Goal: Information Seeking & Learning: Learn about a topic

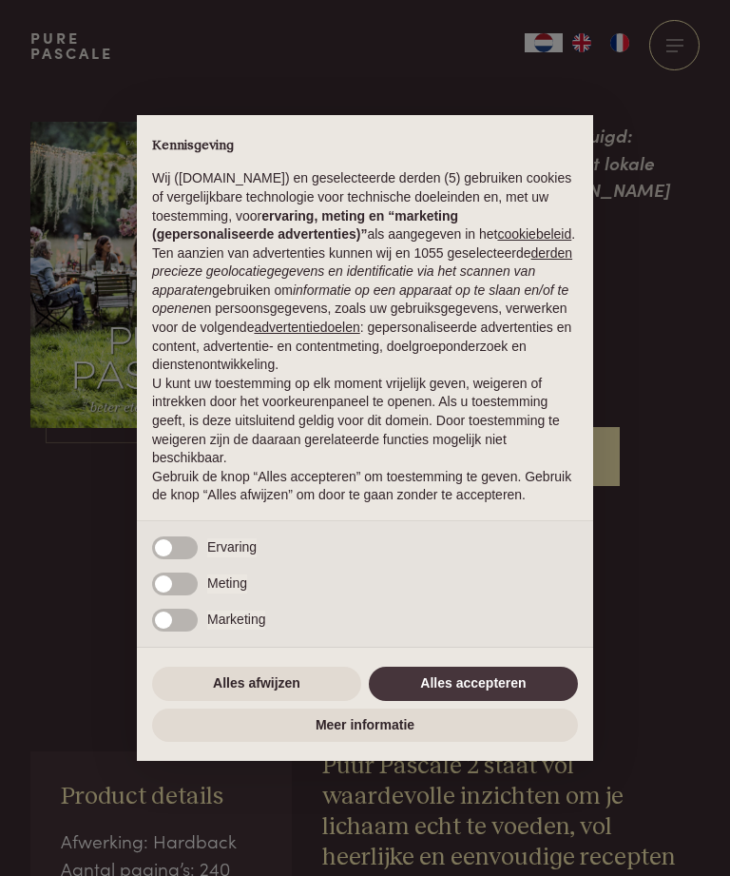
click at [525, 694] on button "Alles accepteren" at bounding box center [473, 683] width 209 height 34
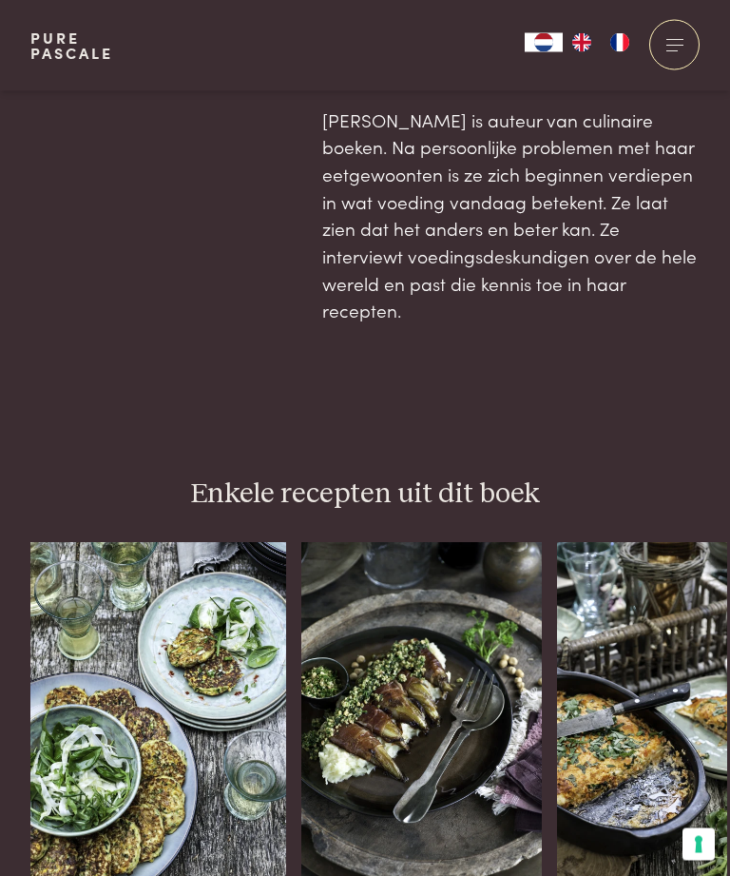
scroll to position [1424, 0]
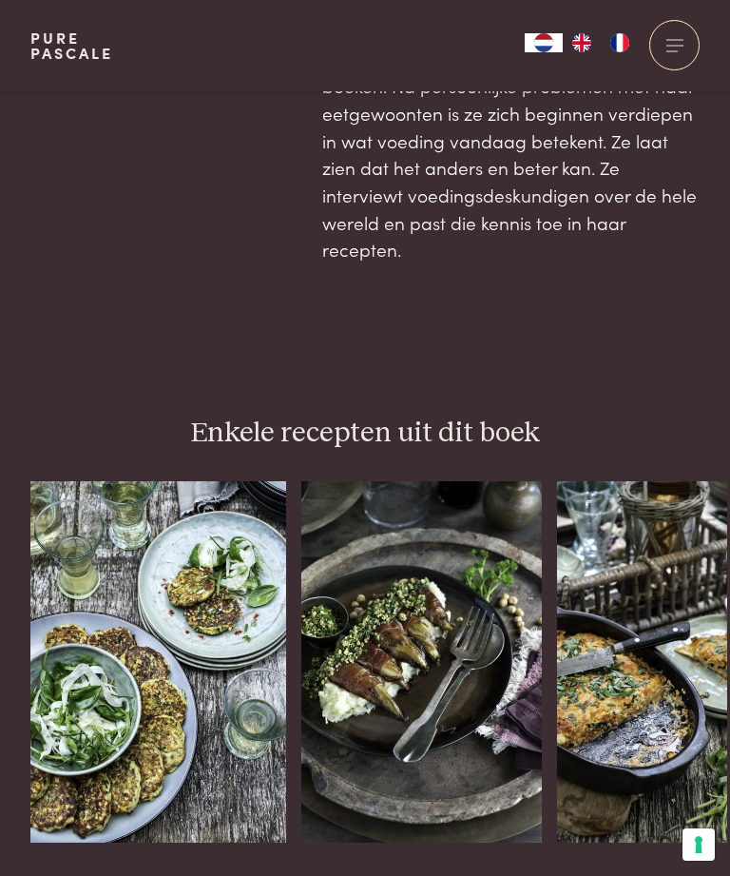
click at [448, 636] on div "Witlof in ham met knolselderpuree en een botersausje van noten en peterselie (k…" at bounding box center [421, 661] width 241 height 361
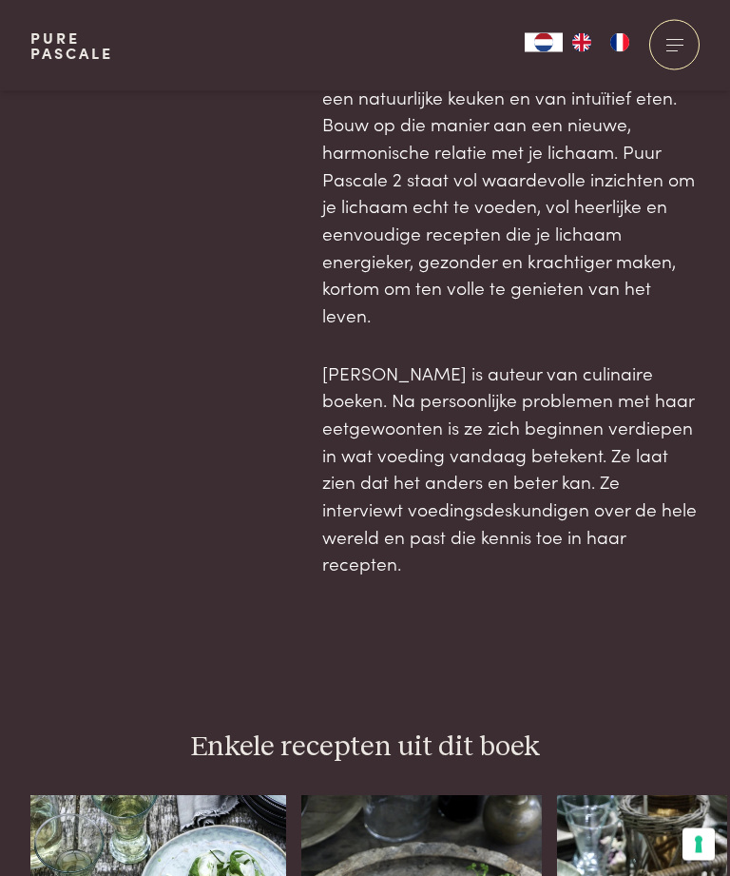
scroll to position [1175, 0]
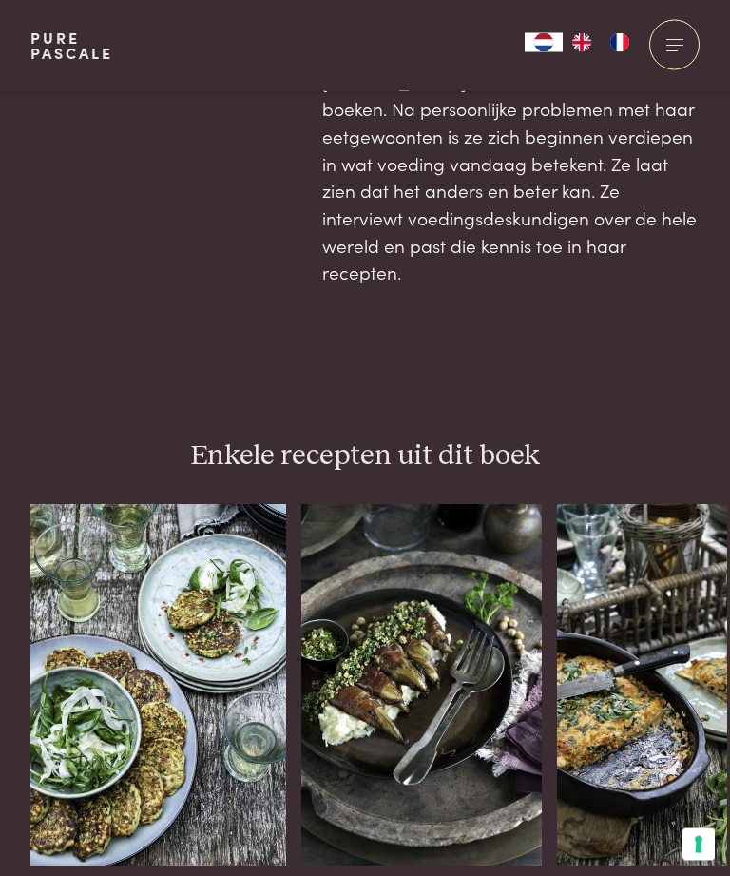
scroll to position [1461, 0]
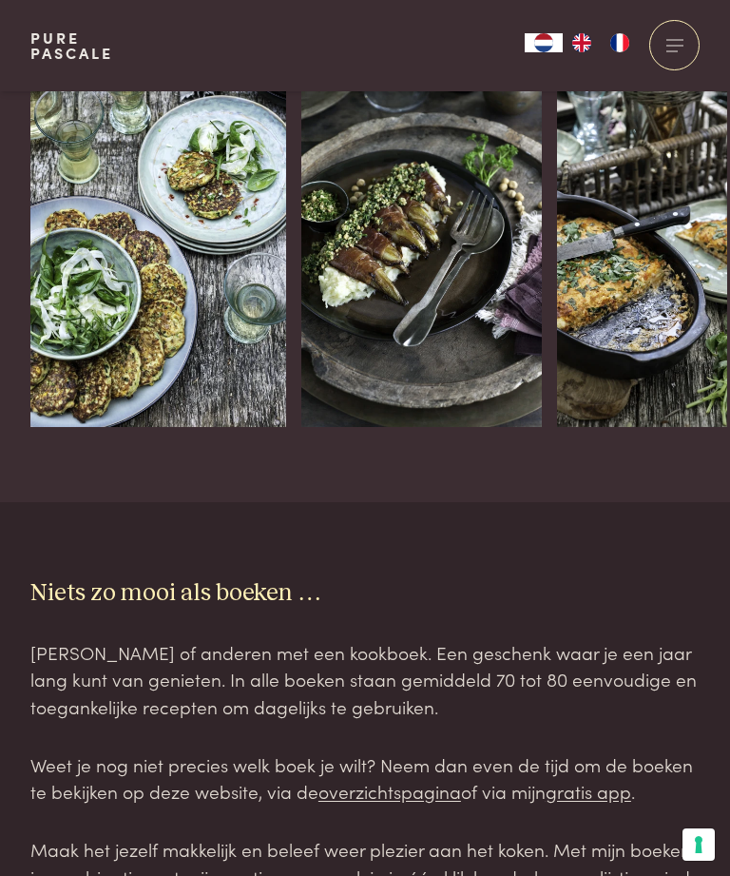
scroll to position [1897, 0]
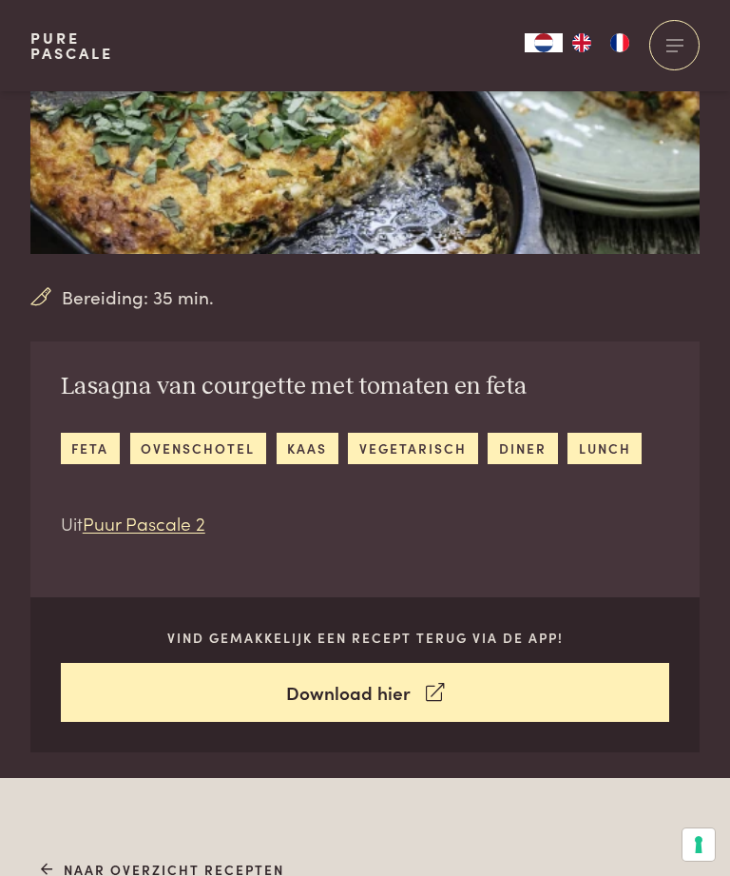
scroll to position [238, 0]
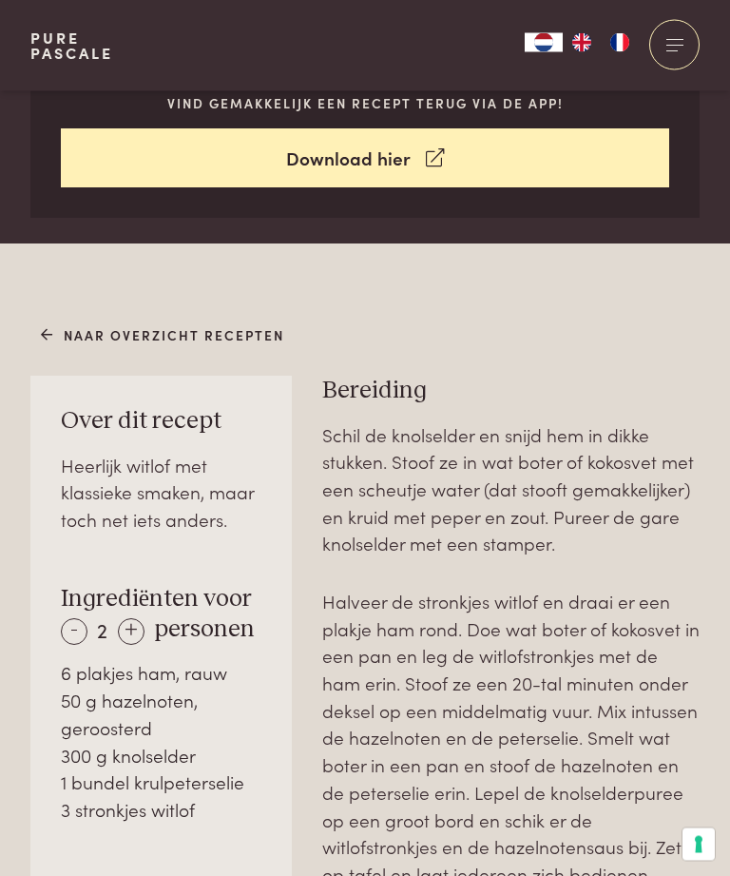
scroll to position [804, 0]
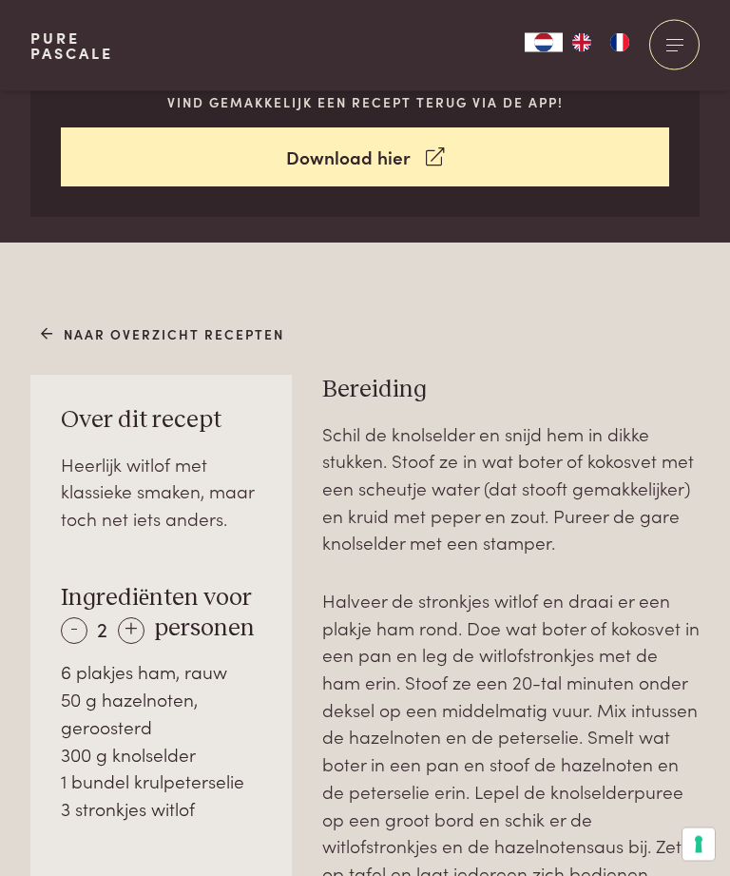
click at [132, 626] on div "+" at bounding box center [131, 631] width 27 height 27
click at [78, 622] on div "-" at bounding box center [74, 630] width 27 height 27
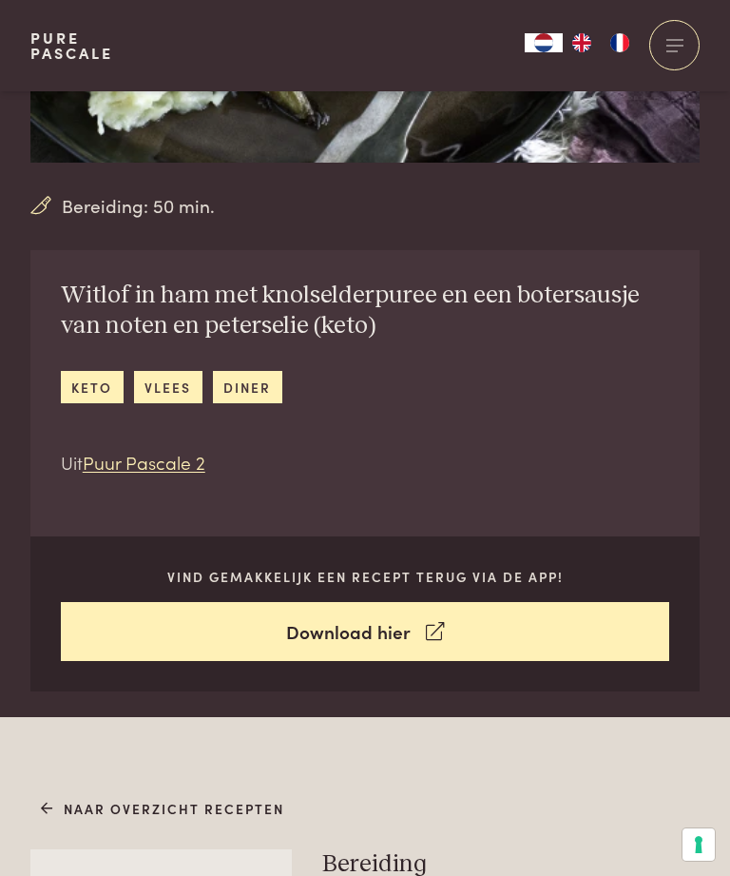
scroll to position [326, 0]
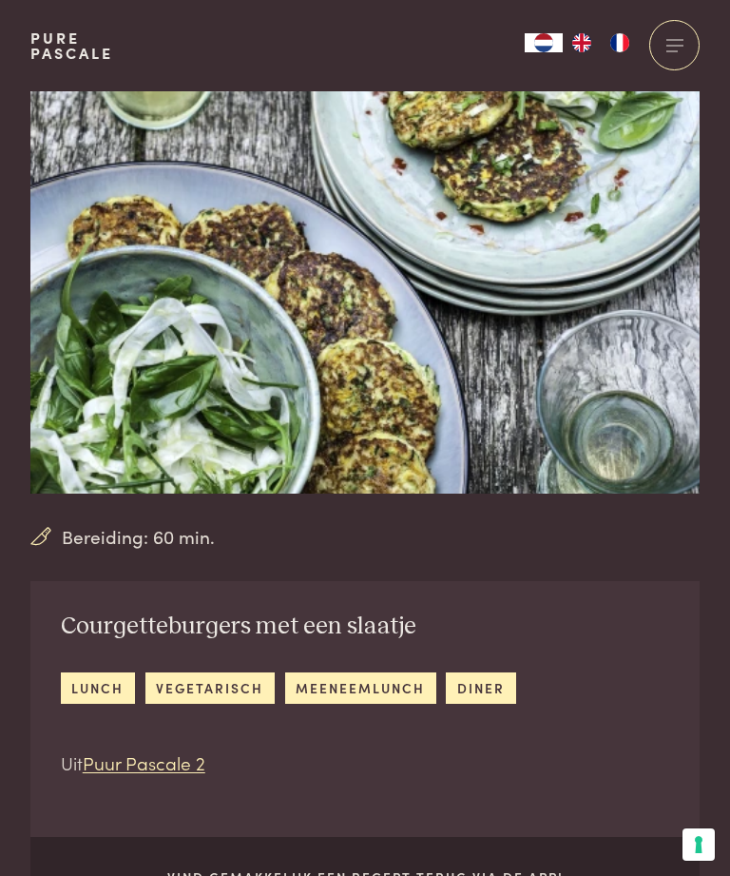
scroll to position [11, 0]
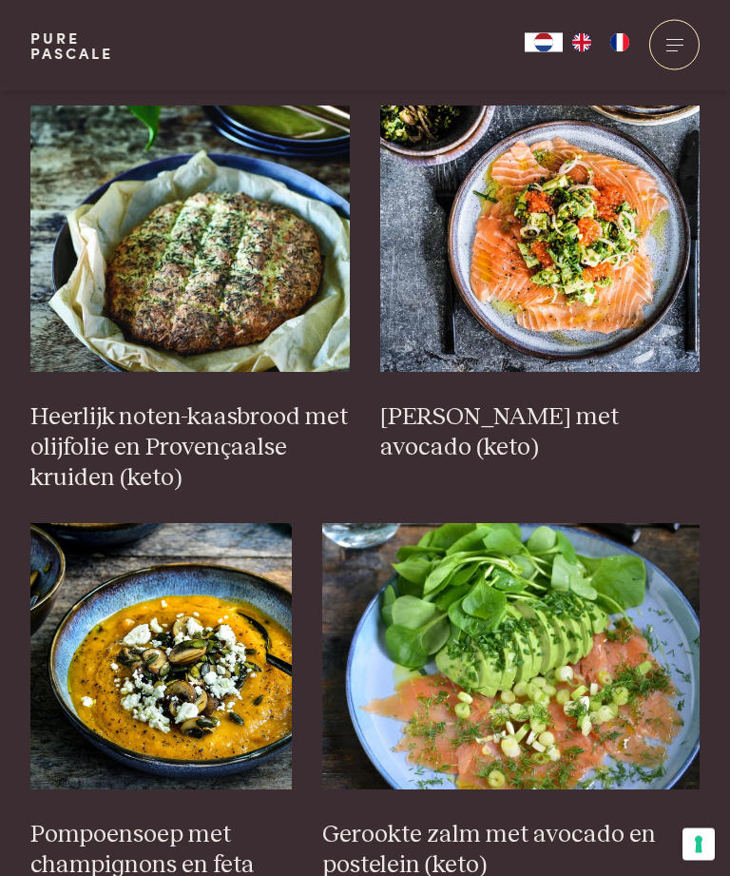
scroll to position [2083, 0]
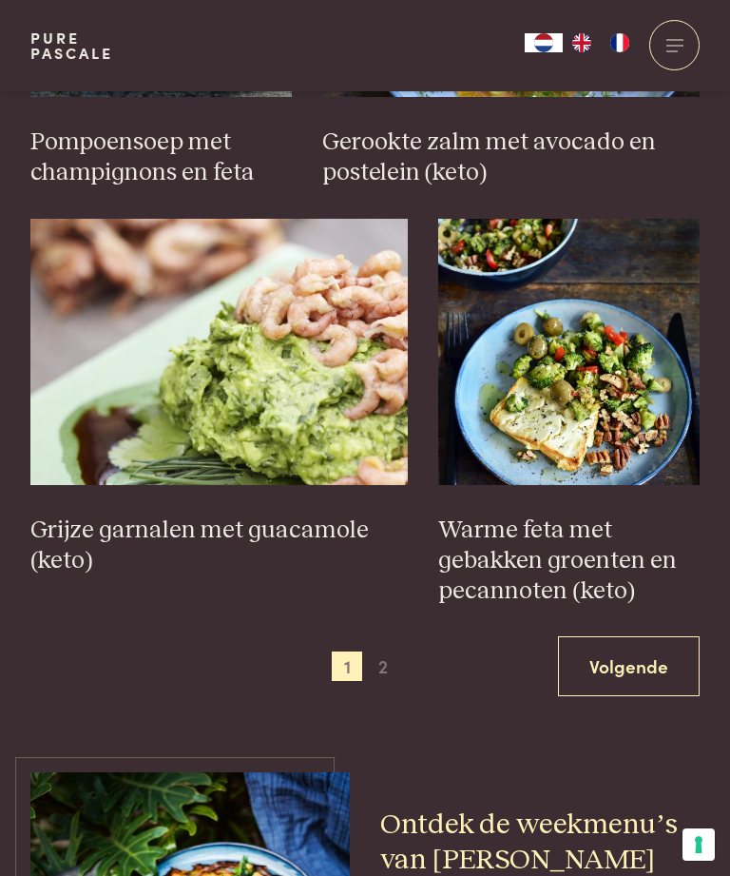
click at [634, 647] on link "Volgende" at bounding box center [629, 666] width 142 height 60
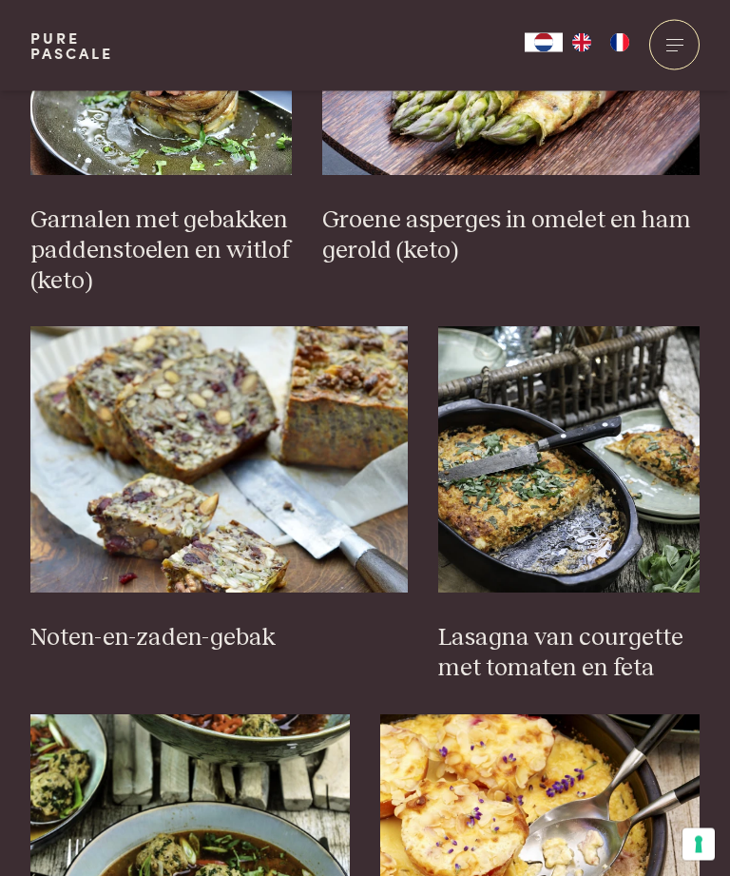
scroll to position [1478, 0]
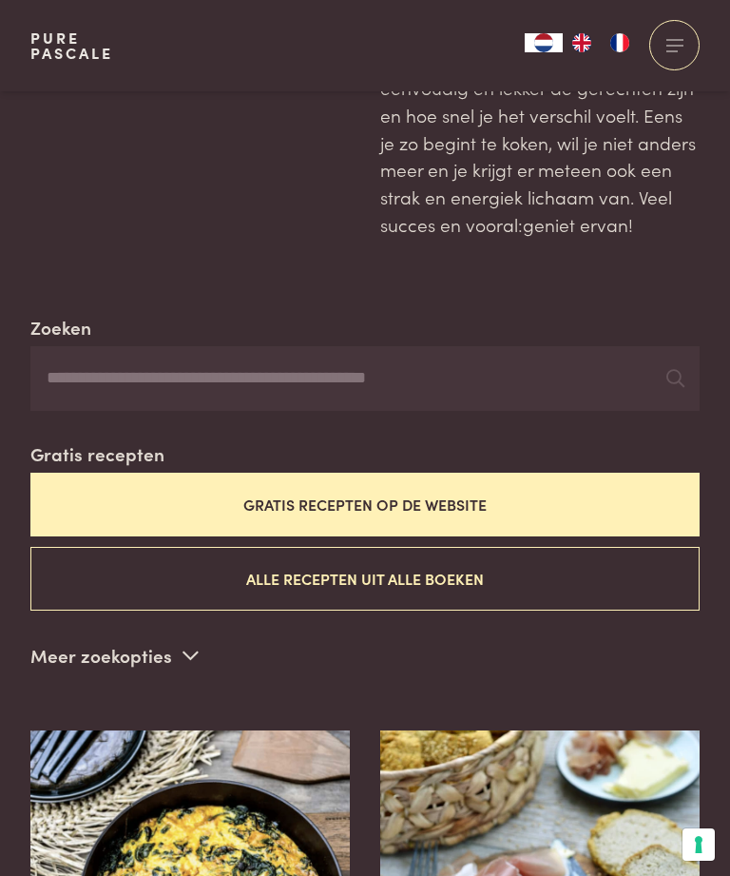
scroll to position [210, 0]
